Goal: Task Accomplishment & Management: Manage account settings

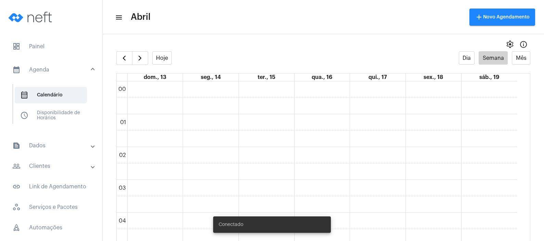
click at [52, 169] on mat-panel-title "people_outline Clientes" at bounding box center [51, 166] width 79 height 8
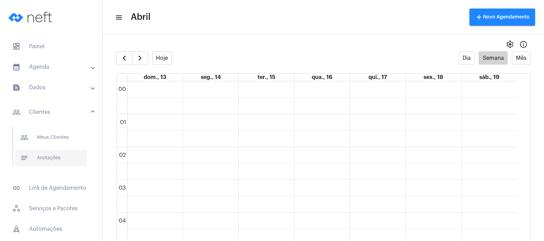
click at [54, 153] on span "notes Anotações" at bounding box center [51, 158] width 72 height 16
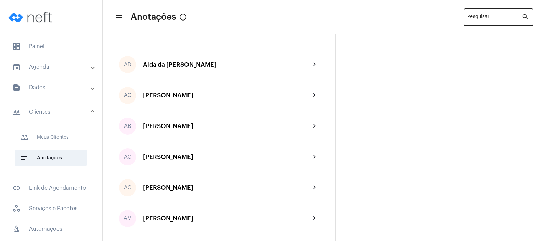
click at [485, 14] on div "Pesquisar" at bounding box center [494, 16] width 54 height 19
click at [486, 16] on input "Pesquisar" at bounding box center [494, 18] width 54 height 5
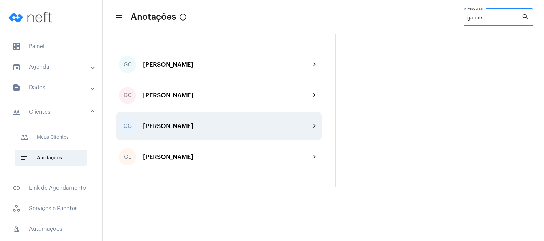
type input "gabrie"
click at [217, 129] on div "[PERSON_NAME]" at bounding box center [227, 126] width 168 height 7
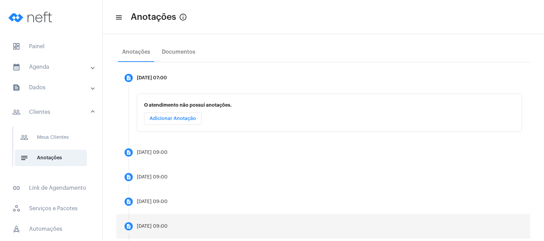
scroll to position [102, 0]
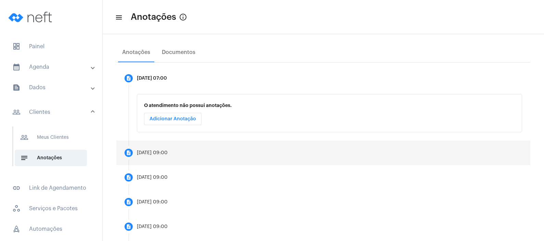
click at [196, 159] on mat-step-header "description [DATE] 09:00" at bounding box center [323, 153] width 414 height 25
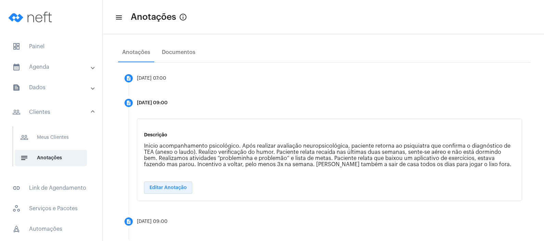
click at [180, 186] on span "Editar Anotação" at bounding box center [167, 187] width 37 height 5
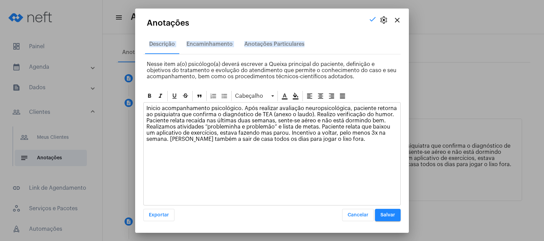
drag, startPoint x: 340, startPoint y: 24, endPoint x: 371, endPoint y: 43, distance: 37.0
click at [371, 43] on app-schedule-annotation "close settings check Anotações Descrição Encaminhamento Anotações Particulares …" at bounding box center [271, 119] width 257 height 203
drag, startPoint x: 371, startPoint y: 43, endPoint x: 369, endPoint y: 146, distance: 103.6
click at [369, 146] on div "Inicio acompanhamento psicológico. Após realizar avaliação neuropsicológica, pa…" at bounding box center [272, 126] width 256 height 46
click at [448, 220] on div at bounding box center [272, 120] width 544 height 241
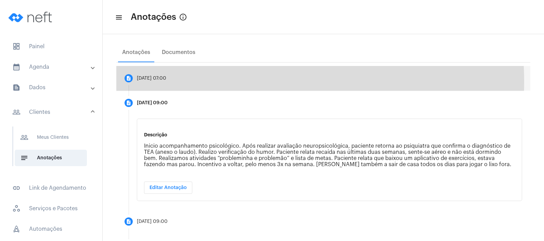
click at [206, 82] on mat-step-header "description [DATE] 07:00" at bounding box center [323, 78] width 414 height 25
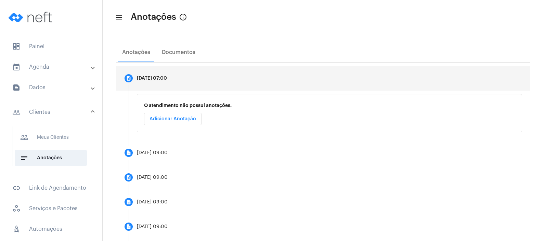
click at [188, 123] on button "Adicionar Anotação" at bounding box center [172, 119] width 57 height 12
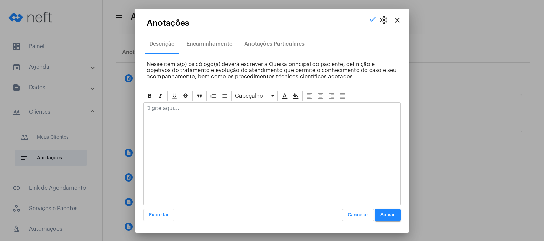
click at [192, 125] on div at bounding box center [271, 153] width 257 height 103
click at [192, 111] on p at bounding box center [271, 108] width 251 height 6
click at [226, 115] on div "Iniciou uso de risperidona." at bounding box center [272, 110] width 256 height 15
click at [219, 111] on div "Iniciou uso de risperidona." at bounding box center [272, 110] width 256 height 15
click at [214, 112] on div "Iniciou uso de risperidona." at bounding box center [272, 110] width 256 height 15
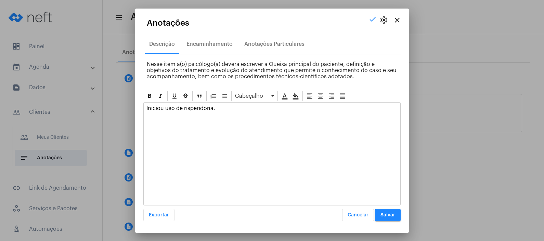
click at [217, 109] on p "Iniciou uso de risperidona." at bounding box center [271, 108] width 251 height 6
click at [187, 109] on p "Iniciou uso de risperidona." at bounding box center [271, 108] width 251 height 6
click at [232, 110] on p "Iniciou uso de risperidona." at bounding box center [271, 108] width 251 height 6
click at [386, 214] on span "Salvar" at bounding box center [387, 215] width 15 height 5
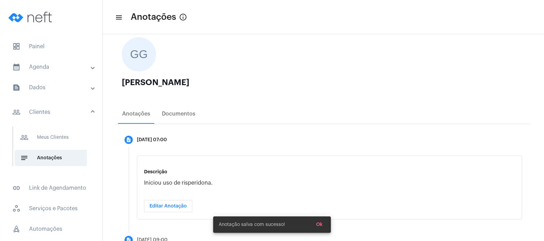
scroll to position [85, 0]
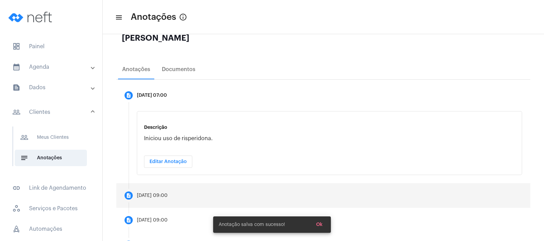
click at [242, 186] on mat-step-header "description [DATE] 09:00" at bounding box center [323, 195] width 414 height 25
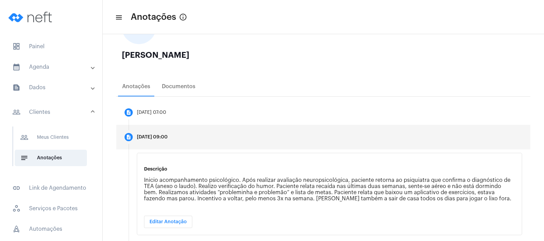
scroll to position [42, 0]
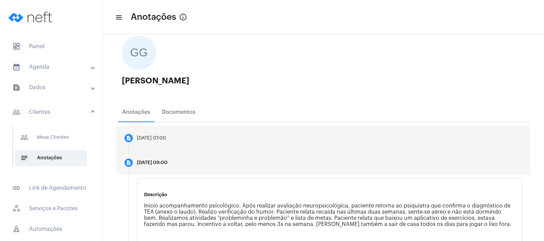
click at [255, 144] on mat-step-header "description [DATE] 07:00" at bounding box center [323, 138] width 414 height 25
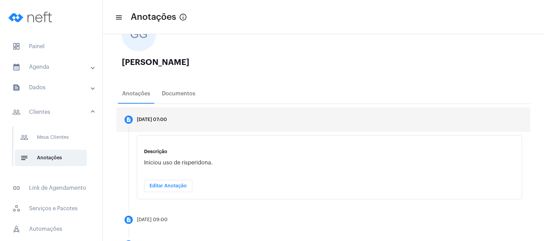
scroll to position [85, 0]
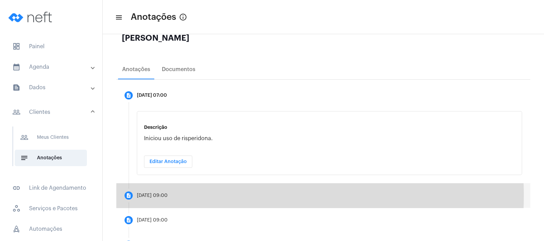
click at [168, 195] on div "[DATE] 09:00" at bounding box center [152, 195] width 31 height 5
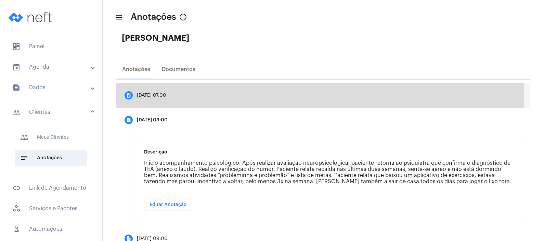
click at [224, 97] on mat-step-header "description [DATE] 07:00" at bounding box center [323, 95] width 414 height 25
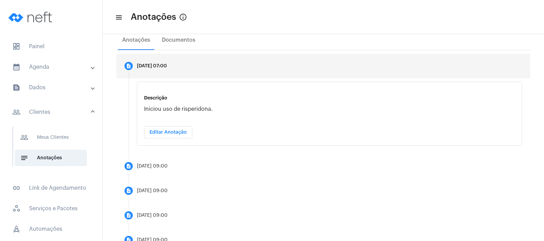
scroll to position [128, 0]
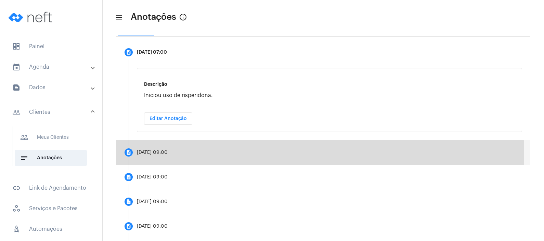
click at [217, 155] on mat-step-header "description [DATE] 09:00" at bounding box center [323, 152] width 414 height 25
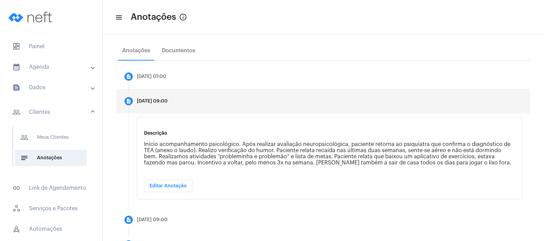
scroll to position [85, 0]
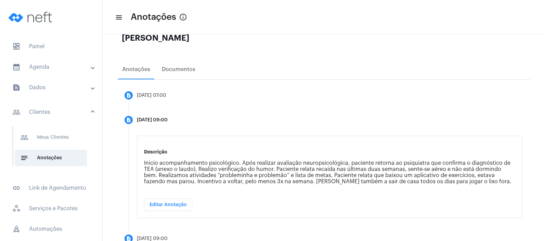
click at [76, 68] on mat-panel-title "calendar_month_outlined Agenda" at bounding box center [51, 67] width 79 height 8
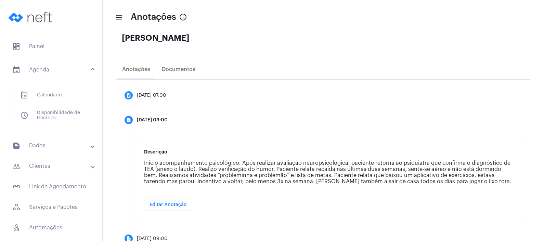
click at [66, 84] on mat-list "calendar_month_outlined Calendário schedule Disponibilidade de Horários" at bounding box center [56, 104] width 86 height 40
click at [65, 87] on span "calendar_month_outlined Calendário" at bounding box center [51, 95] width 72 height 16
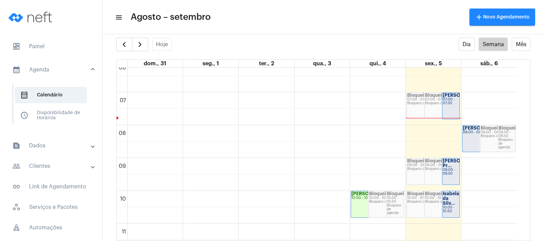
scroll to position [197, 0]
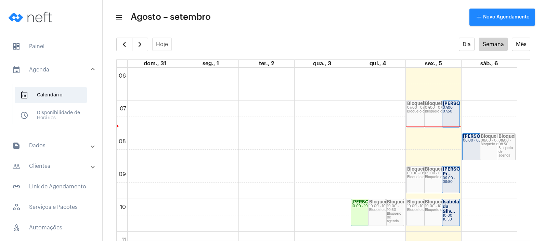
click at [430, 114] on div "Bloqueio 07:00 - 07:50 Bloqueio de agenda" at bounding box center [441, 114] width 35 height 26
click at [432, 116] on div "Bloqueio 07:00 - 07:50 Bloqueio de agenda" at bounding box center [441, 114] width 35 height 26
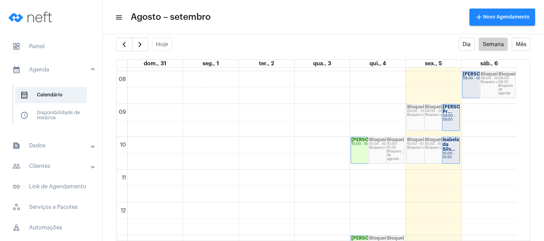
scroll to position [240, 0]
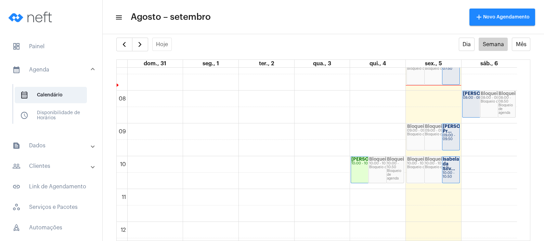
click at [45, 143] on mat-panel-title "text_snippet_outlined Dados" at bounding box center [51, 146] width 79 height 8
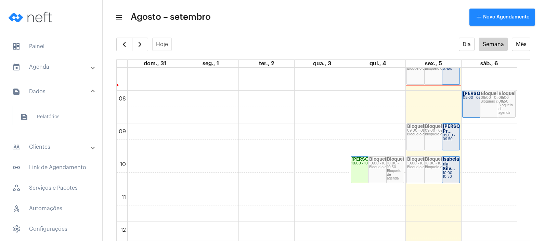
click at [48, 152] on mat-expansion-panel-header "people_outline Clientes" at bounding box center [53, 147] width 98 height 16
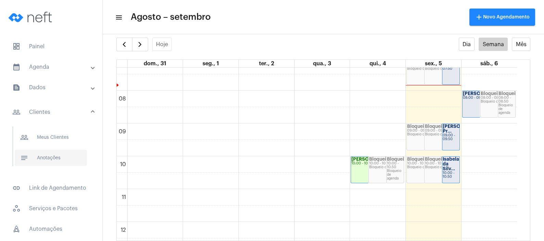
click at [48, 156] on span "notes Anotações" at bounding box center [51, 158] width 72 height 16
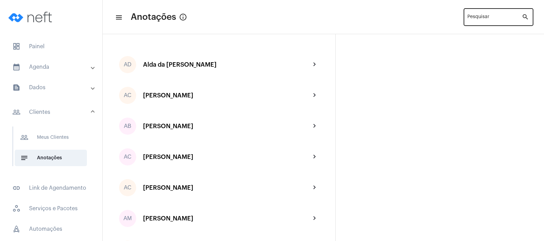
click at [487, 16] on input "Pesquisar" at bounding box center [494, 18] width 54 height 5
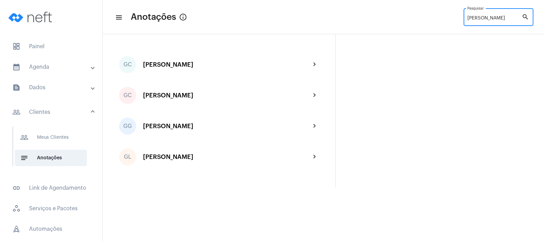
type input "[PERSON_NAME]"
click at [76, 73] on mat-expansion-panel-header "calendar_month_outlined Agenda" at bounding box center [53, 67] width 98 height 16
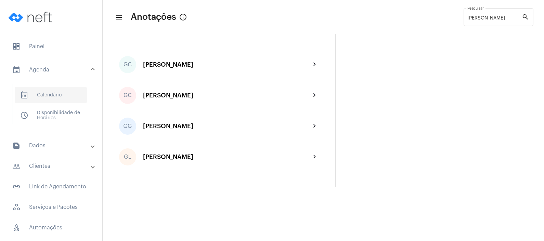
click at [69, 89] on span "calendar_month_outlined Calendário" at bounding box center [51, 95] width 72 height 16
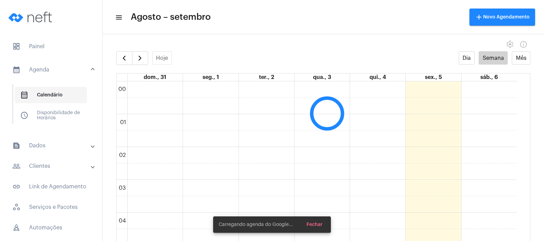
scroll to position [197, 0]
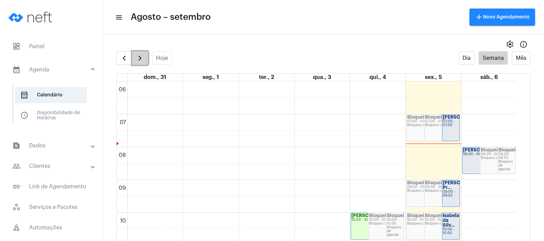
click at [137, 61] on span "button" at bounding box center [140, 58] width 8 height 8
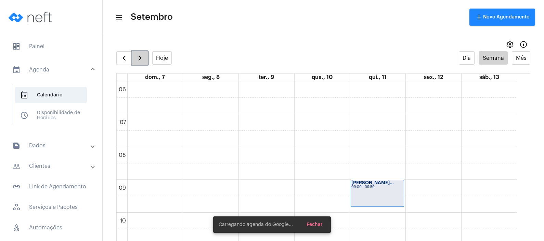
click at [137, 61] on span "button" at bounding box center [140, 58] width 8 height 8
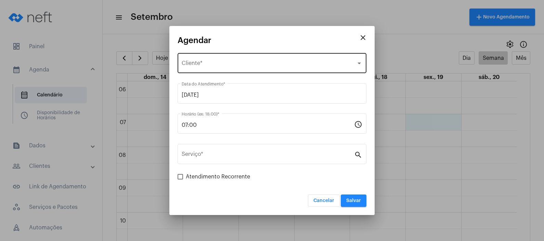
click at [295, 59] on div "Selecione o Cliente Cliente *" at bounding box center [272, 63] width 181 height 22
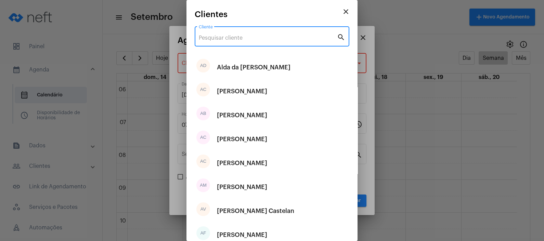
click at [291, 36] on input "Cliente" at bounding box center [268, 38] width 138 height 6
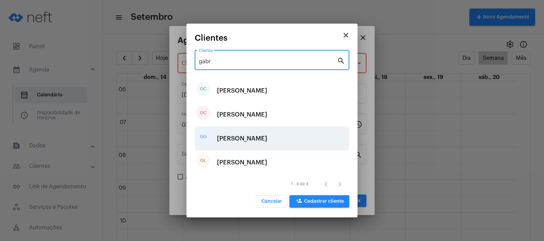
type input "gabr"
click at [267, 143] on div "[PERSON_NAME]" at bounding box center [242, 138] width 50 height 21
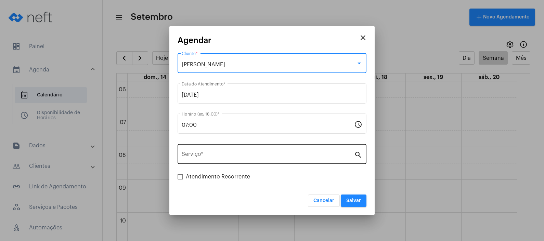
click at [272, 158] on input "Serviço *" at bounding box center [268, 156] width 172 height 6
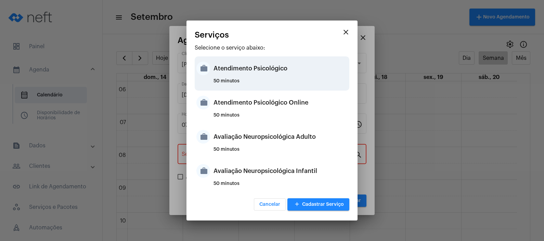
click at [264, 82] on div "50 minutos" at bounding box center [280, 84] width 134 height 10
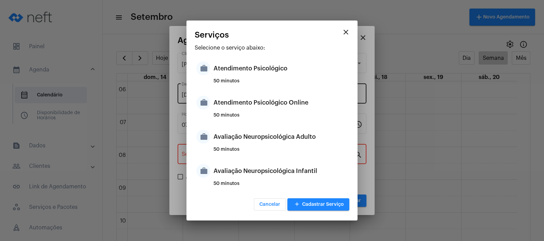
type input "Atendimento Psicológico"
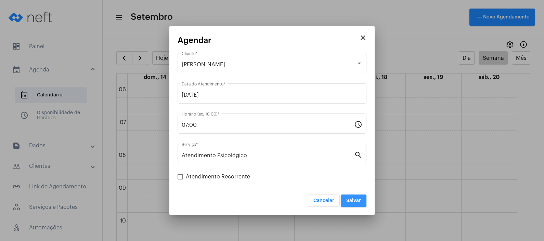
click at [348, 200] on span "Salvar" at bounding box center [353, 200] width 15 height 5
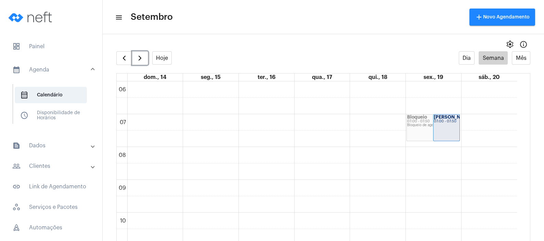
click at [417, 124] on div "Bloqueio de agenda" at bounding box center [433, 125] width 52 height 4
click at [426, 132] on div "Bloqueio 07:00 - 07:50 Bloqueio de agenda" at bounding box center [433, 128] width 53 height 26
click at [448, 130] on div "[PERSON_NAME]... 07:00 - 07:50" at bounding box center [446, 128] width 26 height 26
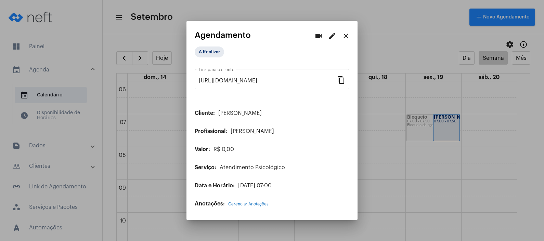
click at [344, 33] on mat-icon "close" at bounding box center [346, 36] width 8 height 8
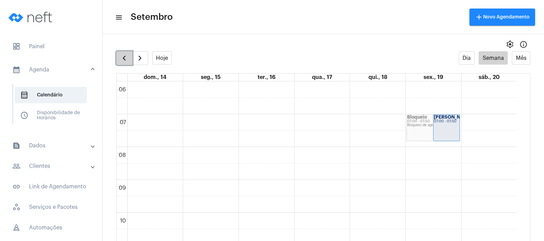
click at [121, 57] on span "button" at bounding box center [124, 58] width 8 height 8
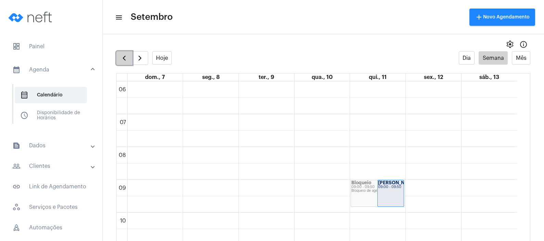
click at [124, 58] on span "button" at bounding box center [124, 58] width 8 height 8
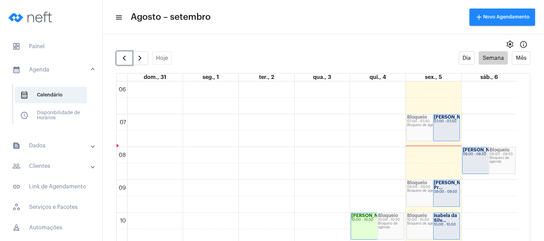
click at [438, 123] on div "07:00 - 07:50" at bounding box center [446, 122] width 25 height 4
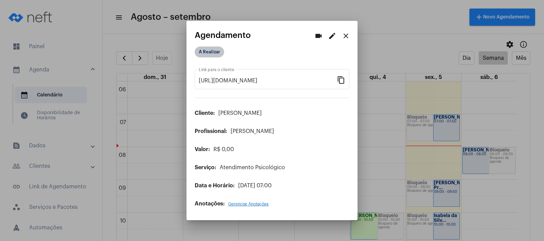
click at [212, 51] on mat-chip "A Realizar" at bounding box center [209, 52] width 29 height 11
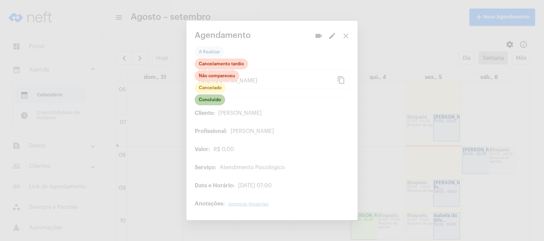
click at [214, 97] on mat-chip "Concluído" at bounding box center [210, 99] width 30 height 11
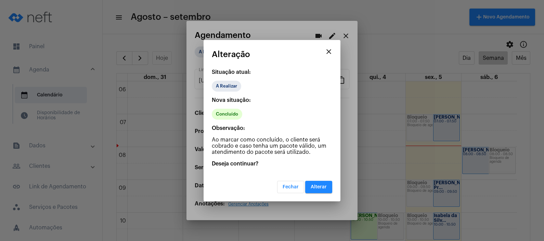
click at [318, 185] on span "Alterar" at bounding box center [319, 187] width 16 height 5
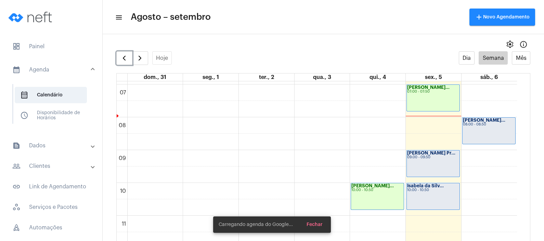
scroll to position [282, 0]
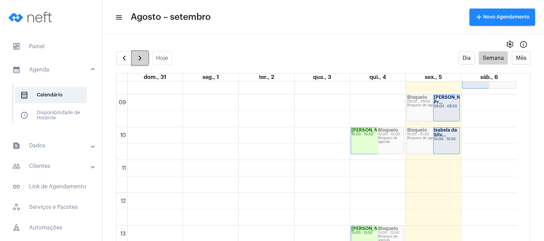
click at [139, 60] on span "button" at bounding box center [140, 58] width 8 height 8
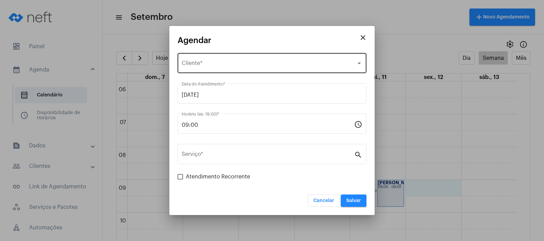
click at [256, 60] on div "Selecione o Cliente Cliente *" at bounding box center [272, 63] width 181 height 22
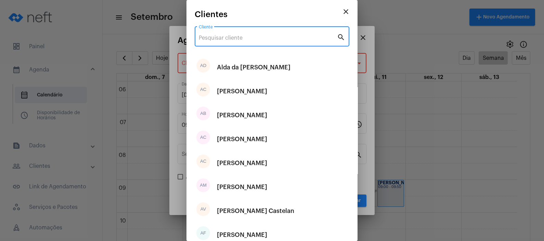
click at [247, 37] on input "Cliente" at bounding box center [268, 38] width 138 height 6
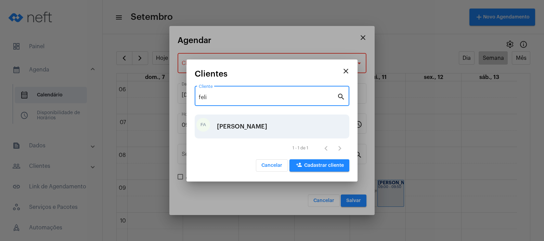
type input "feli"
click at [263, 135] on div "[PERSON_NAME]" at bounding box center [242, 126] width 50 height 21
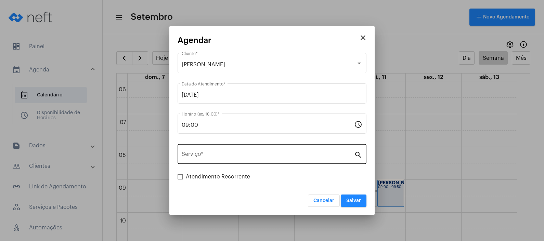
click at [242, 161] on div "Serviço *" at bounding box center [268, 154] width 172 height 22
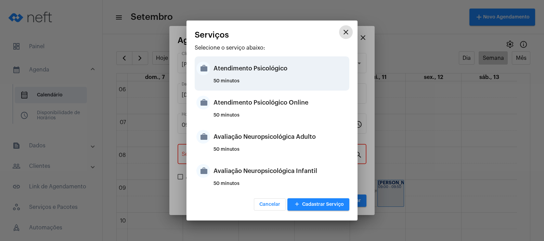
click at [267, 70] on div "Atendimento Psicológico" at bounding box center [280, 68] width 134 height 21
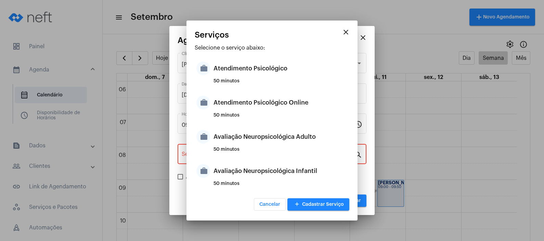
type input "Atendimento Psicológico"
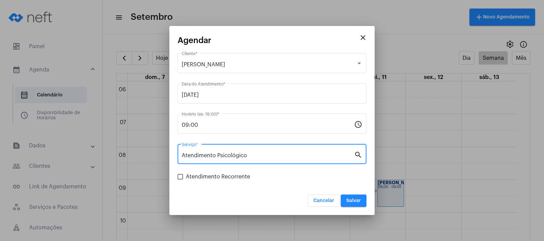
click at [360, 202] on span "Salvar" at bounding box center [353, 200] width 15 height 5
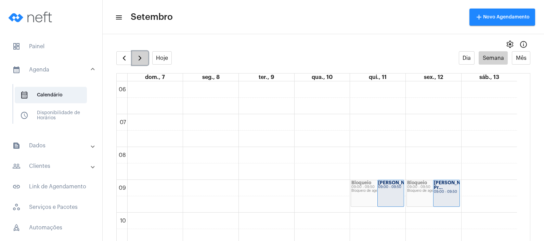
click at [136, 55] on span "button" at bounding box center [140, 58] width 8 height 8
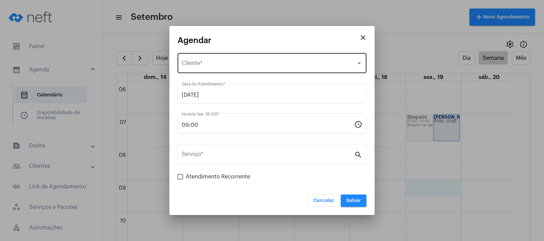
click at [219, 59] on div "Selecione o Cliente Cliente *" at bounding box center [272, 63] width 181 height 22
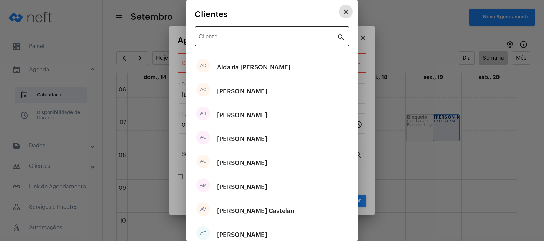
click at [246, 37] on input "Cliente" at bounding box center [268, 38] width 138 height 6
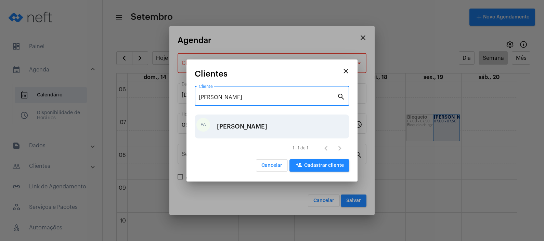
type input "[PERSON_NAME]"
click at [257, 129] on div "[PERSON_NAME]" at bounding box center [242, 126] width 50 height 21
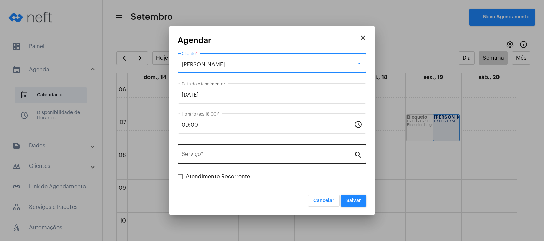
click at [314, 157] on input "Serviço *" at bounding box center [268, 156] width 172 height 6
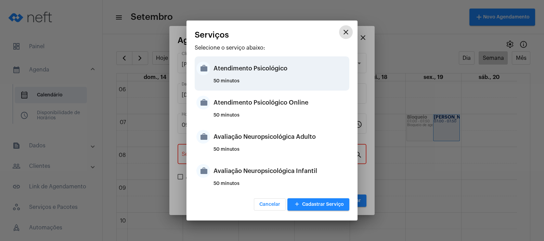
click at [283, 77] on div "Atendimento Psicológico" at bounding box center [280, 68] width 134 height 21
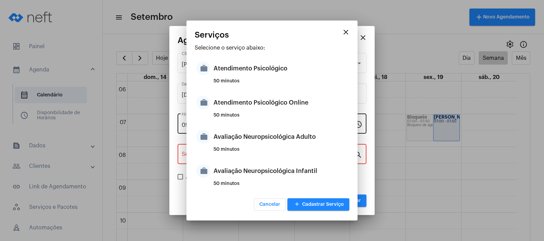
type input "Atendimento Psicológico"
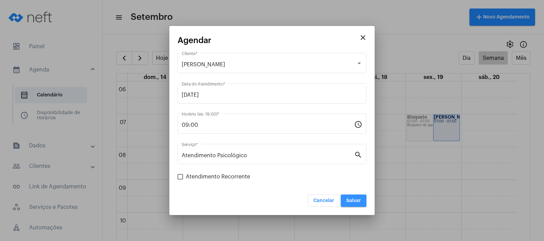
click at [358, 202] on span "Salvar" at bounding box center [353, 200] width 15 height 5
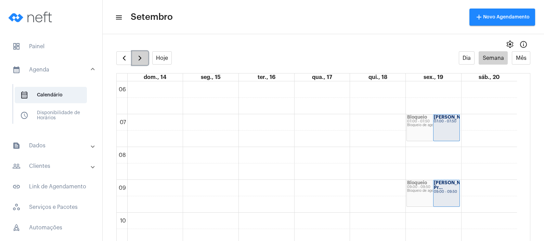
click at [143, 55] on span "button" at bounding box center [140, 58] width 8 height 8
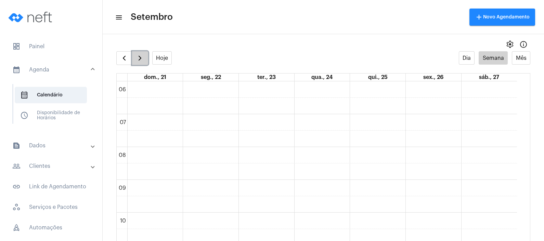
click at [135, 58] on button "button" at bounding box center [140, 58] width 16 height 14
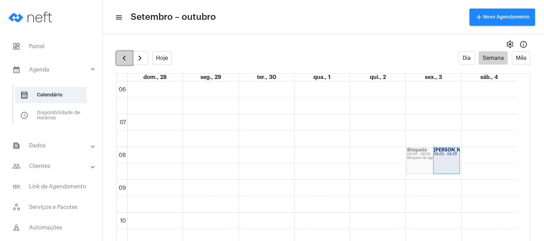
click at [118, 55] on button "button" at bounding box center [124, 58] width 16 height 14
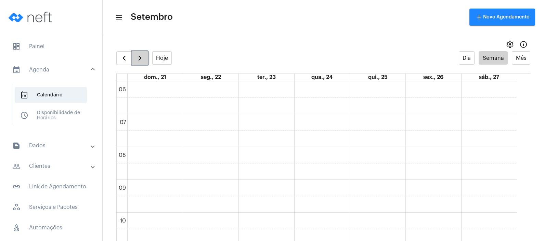
click at [142, 55] on span "button" at bounding box center [140, 58] width 8 height 8
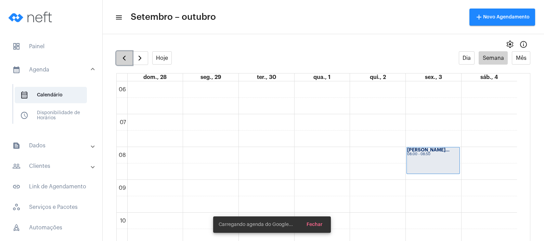
click at [120, 54] on span "button" at bounding box center [124, 58] width 8 height 8
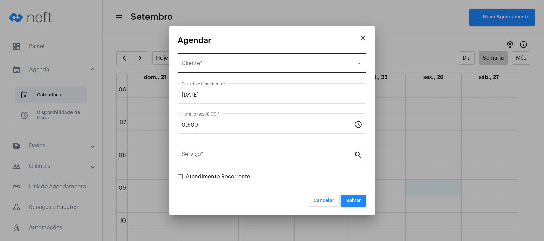
click at [185, 57] on div "Selecione o Cliente Cliente *" at bounding box center [272, 63] width 181 height 22
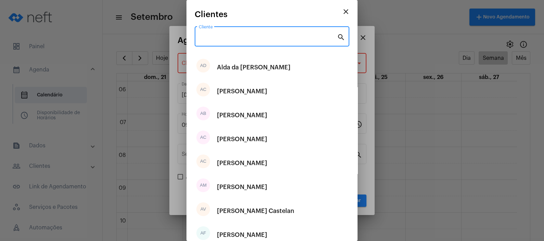
click at [231, 40] on input "Cliente" at bounding box center [268, 38] width 138 height 6
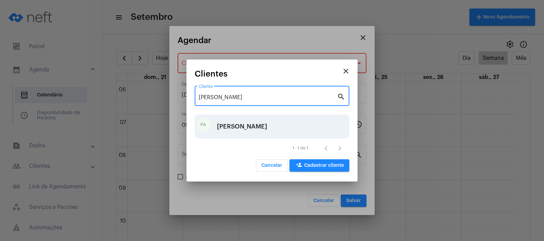
type input "[PERSON_NAME]"
click at [247, 132] on div "[PERSON_NAME]" at bounding box center [242, 126] width 50 height 21
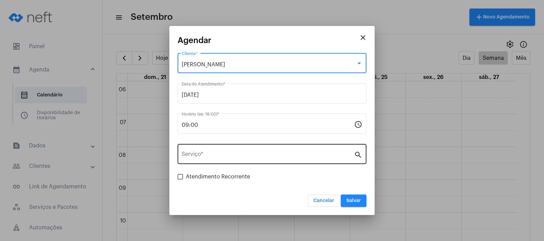
click at [246, 153] on input "Serviço *" at bounding box center [268, 156] width 172 height 6
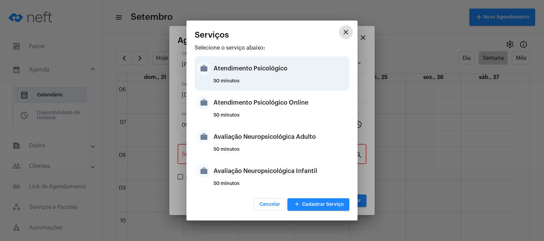
click at [258, 71] on div "Atendimento Psicológico" at bounding box center [280, 68] width 134 height 21
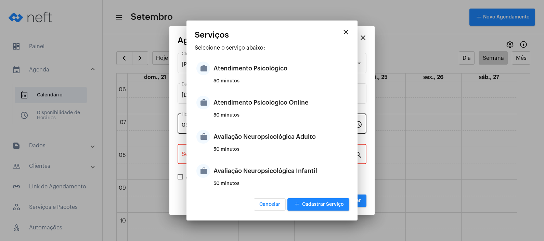
type input "Atendimento Psicológico"
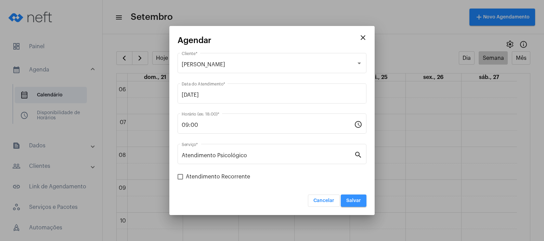
click at [361, 199] on span "Salvar" at bounding box center [353, 200] width 15 height 5
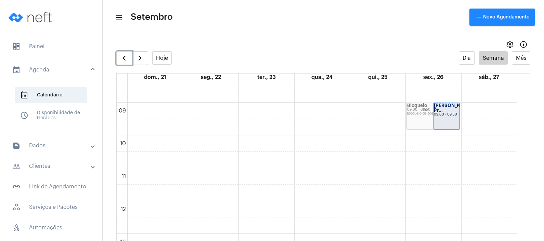
scroll to position [282, 0]
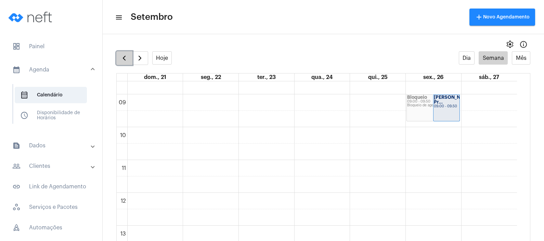
click at [124, 57] on span "button" at bounding box center [124, 58] width 8 height 8
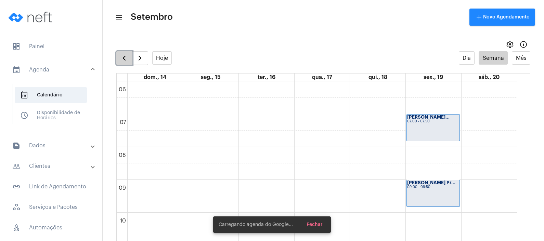
click at [124, 57] on span "button" at bounding box center [124, 58] width 8 height 8
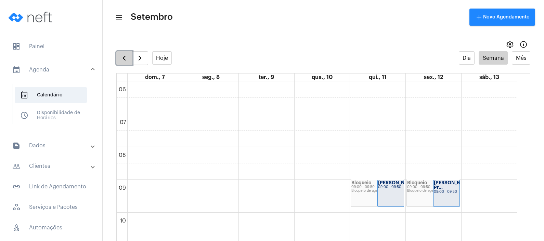
click at [124, 57] on span "button" at bounding box center [124, 58] width 8 height 8
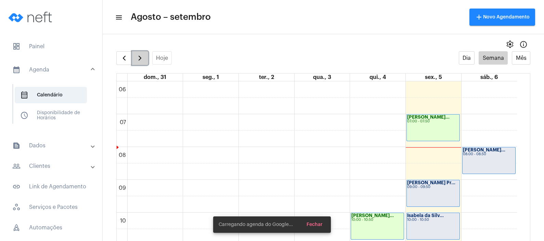
click at [137, 58] on span "button" at bounding box center [140, 58] width 8 height 8
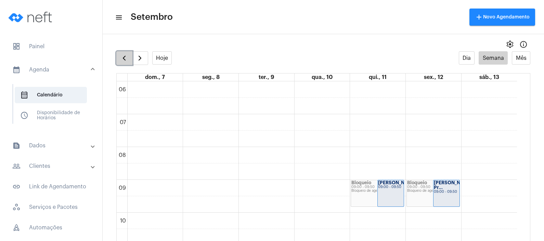
click at [123, 54] on span "button" at bounding box center [124, 58] width 8 height 8
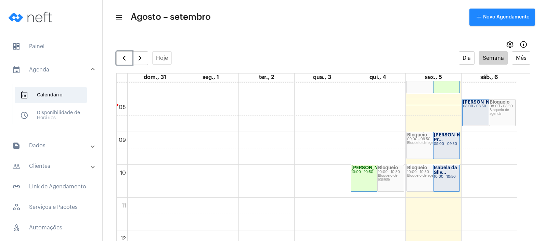
scroll to position [197, 0]
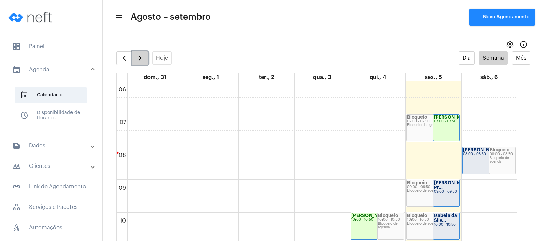
click at [141, 60] on span "button" at bounding box center [140, 58] width 8 height 8
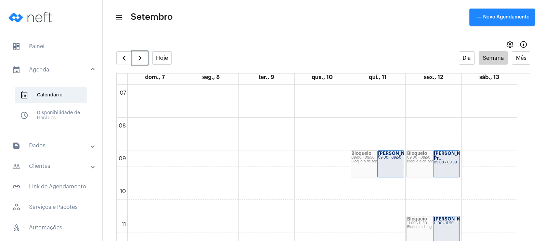
scroll to position [240, 0]
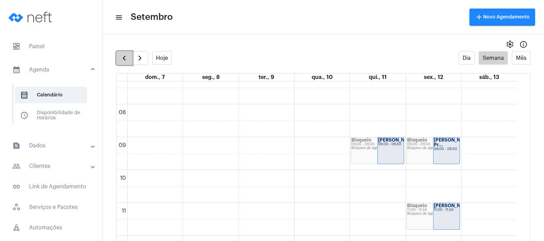
click at [126, 56] on span "button" at bounding box center [124, 58] width 8 height 8
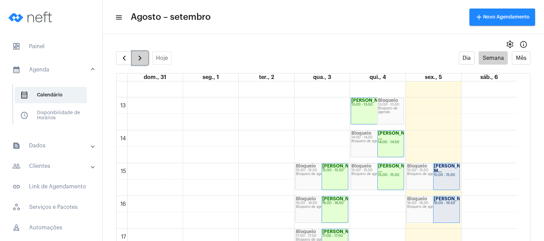
click at [142, 57] on span "button" at bounding box center [140, 58] width 8 height 8
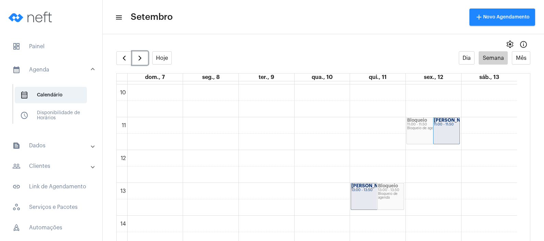
scroll to position [197, 0]
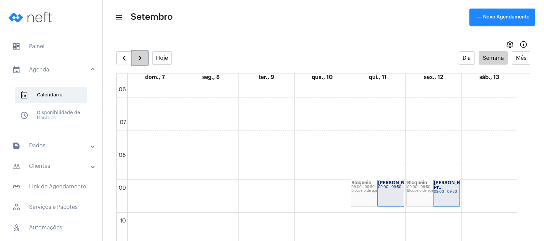
click at [138, 58] on span "button" at bounding box center [140, 58] width 8 height 8
